Goal: Task Accomplishment & Management: Manage account settings

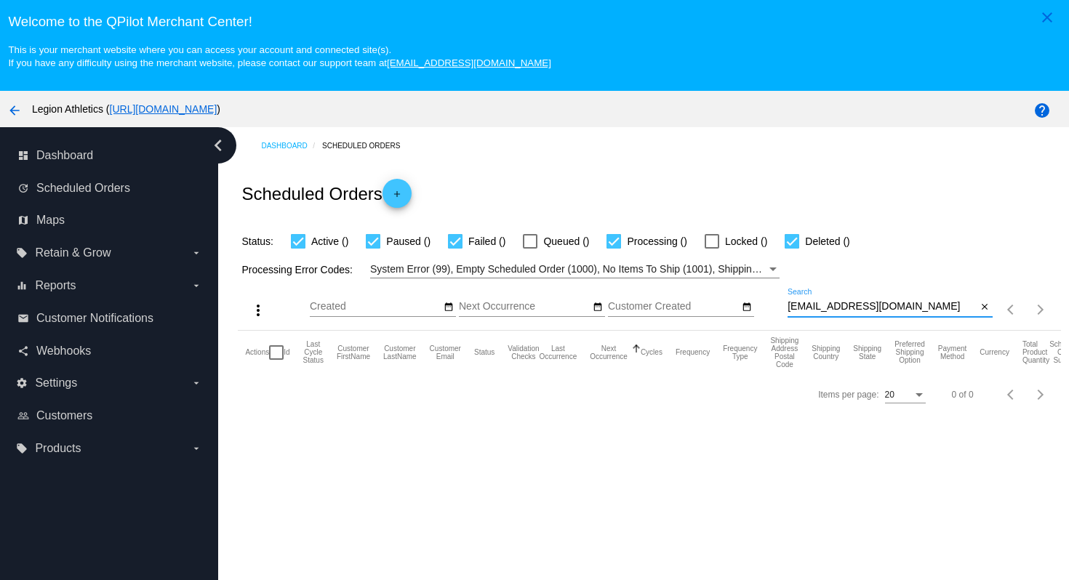
drag, startPoint x: 950, startPoint y: 311, endPoint x: 942, endPoint y: 287, distance: 25.3
click at [942, 288] on div "more_vert Sep Jan Feb Mar [DATE]" at bounding box center [649, 305] width 823 height 52
paste input "[EMAIL_ADDRESS]"
type input "[EMAIL_ADDRESS][DOMAIN_NAME]"
click at [923, 189] on div "Scheduled Orders add" at bounding box center [649, 193] width 823 height 58
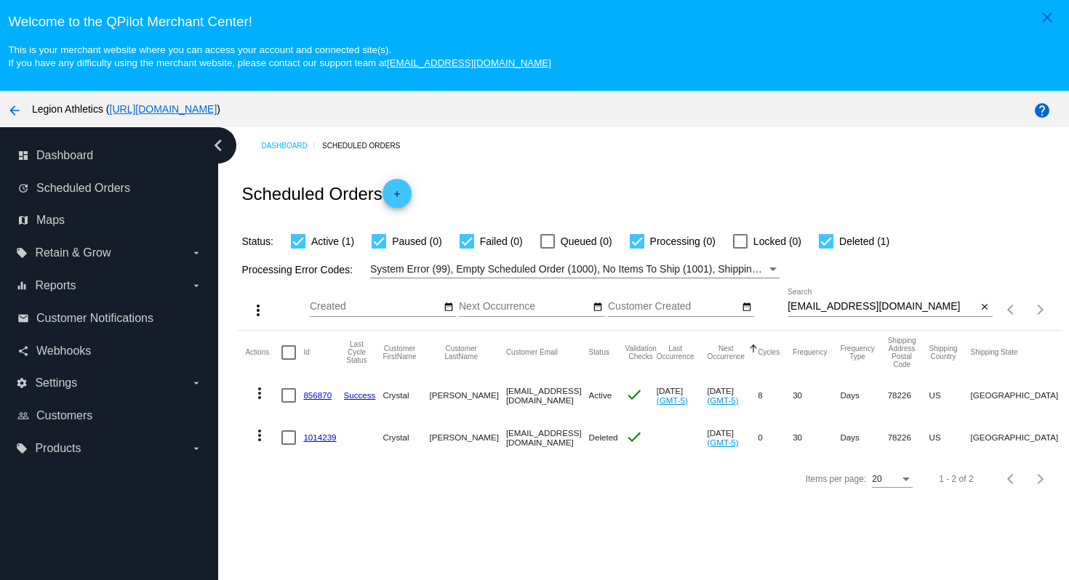
click at [331, 442] on link "1014239" at bounding box center [319, 437] width 33 height 9
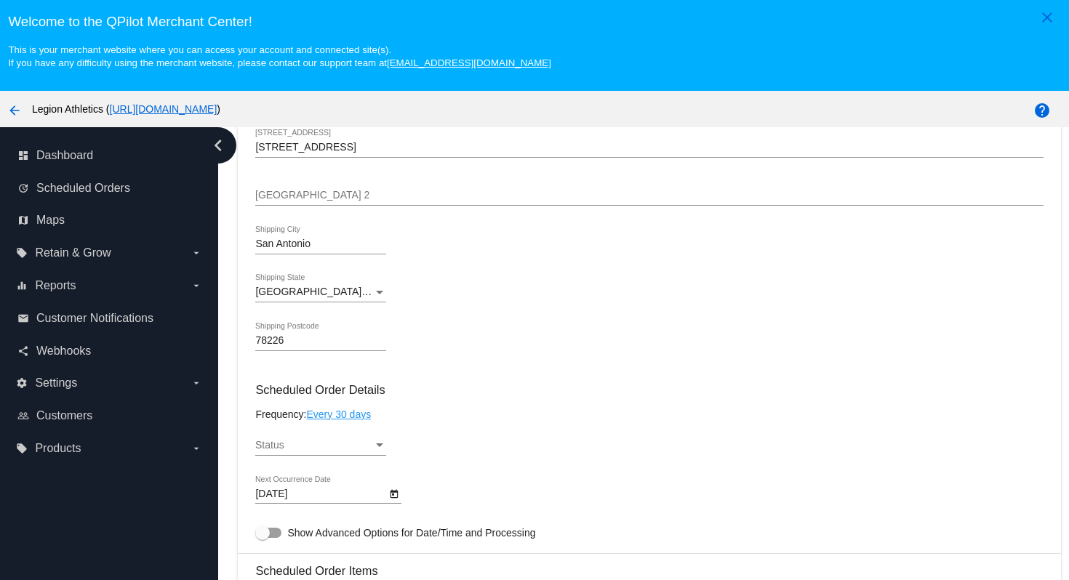
scroll to position [188, 0]
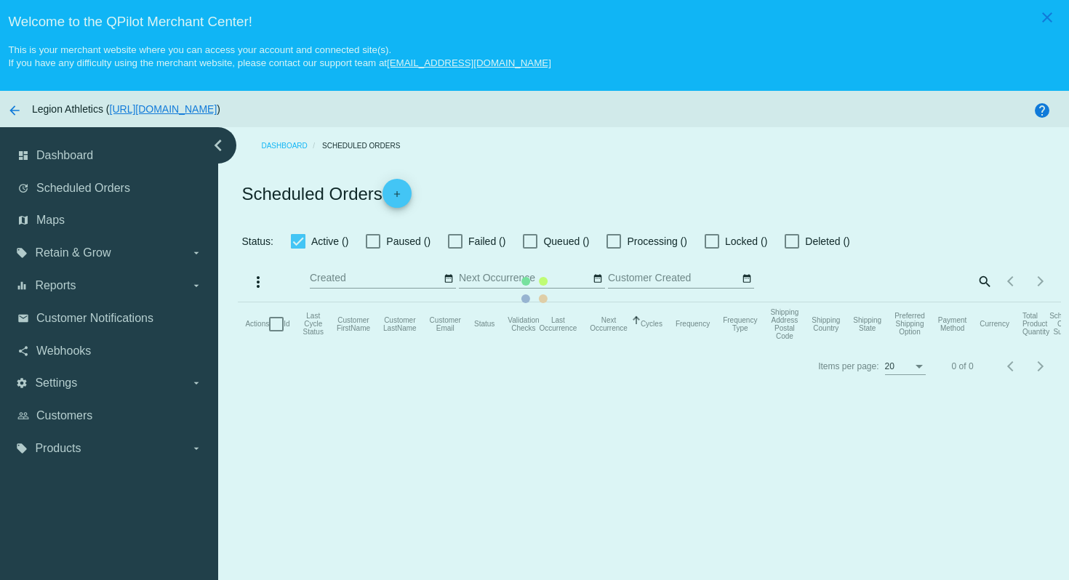
checkbox input "true"
